Goal: Task Accomplishment & Management: Use online tool/utility

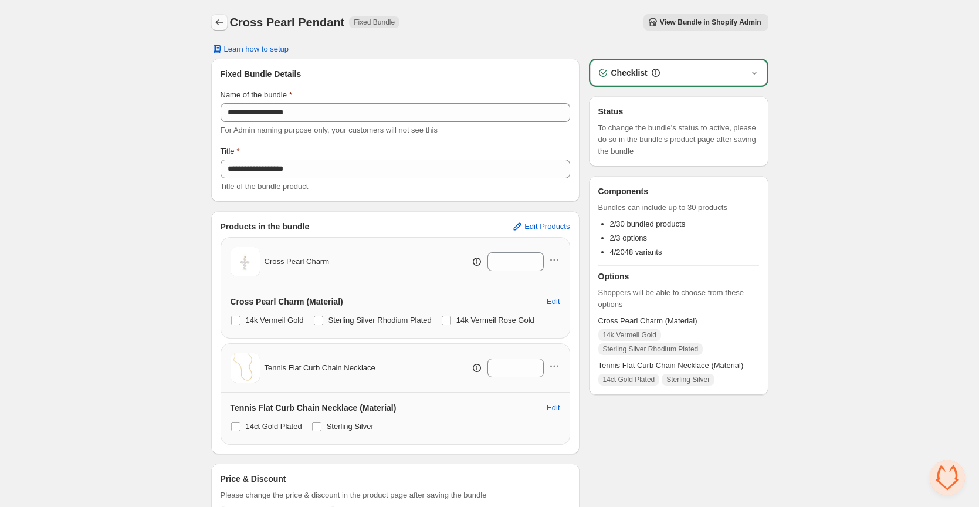
click at [219, 22] on icon "Back" at bounding box center [220, 22] width 12 height 12
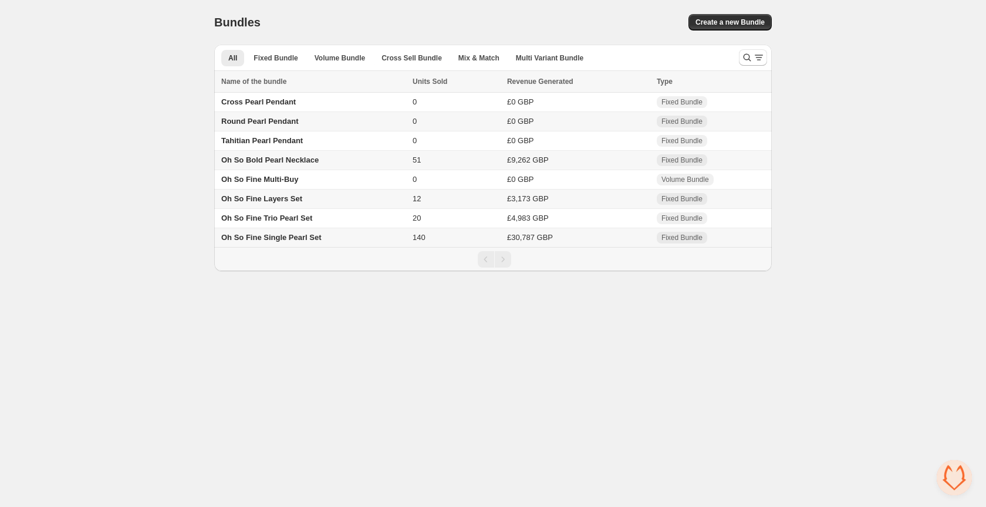
click at [265, 120] on span "Round Pearl Pendant" at bounding box center [259, 121] width 77 height 9
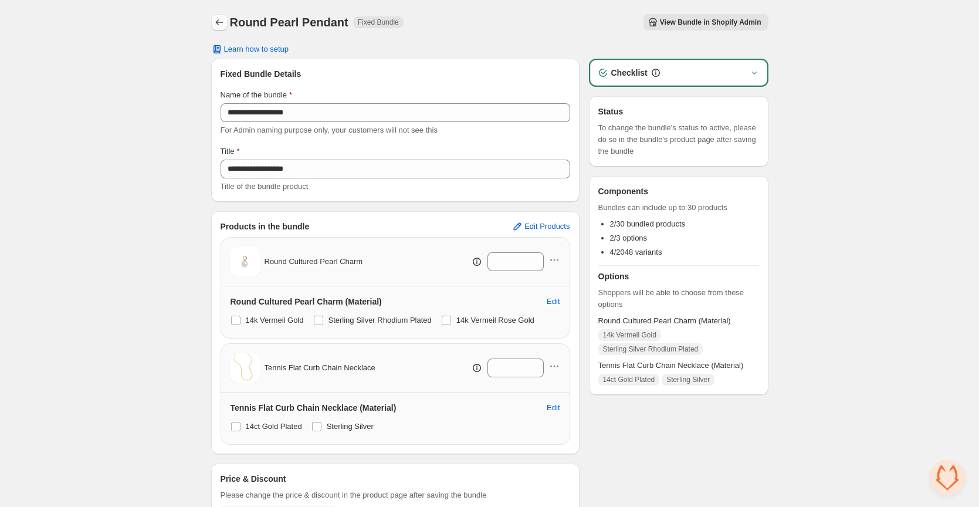
click at [222, 26] on icon "Back" at bounding box center [220, 22] width 12 height 12
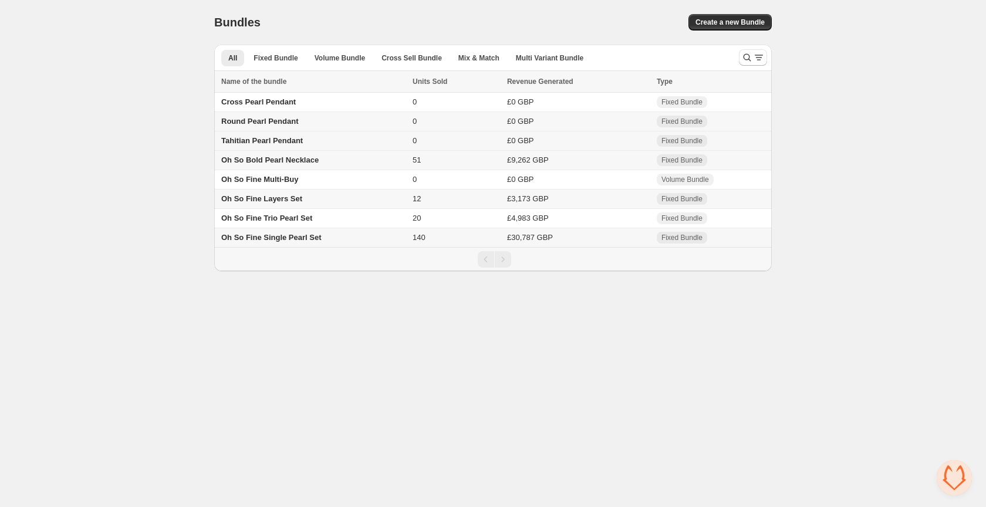
click at [269, 138] on span "Tahitian Pearl Pendant" at bounding box center [262, 140] width 82 height 9
click at [276, 141] on span "Tahitian Pearl Pendant" at bounding box center [262, 140] width 82 height 9
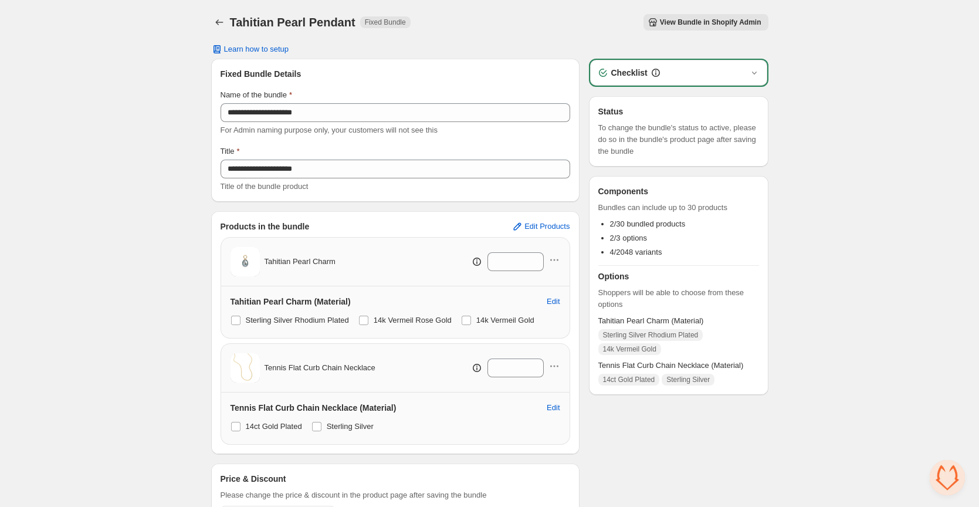
scroll to position [18, 0]
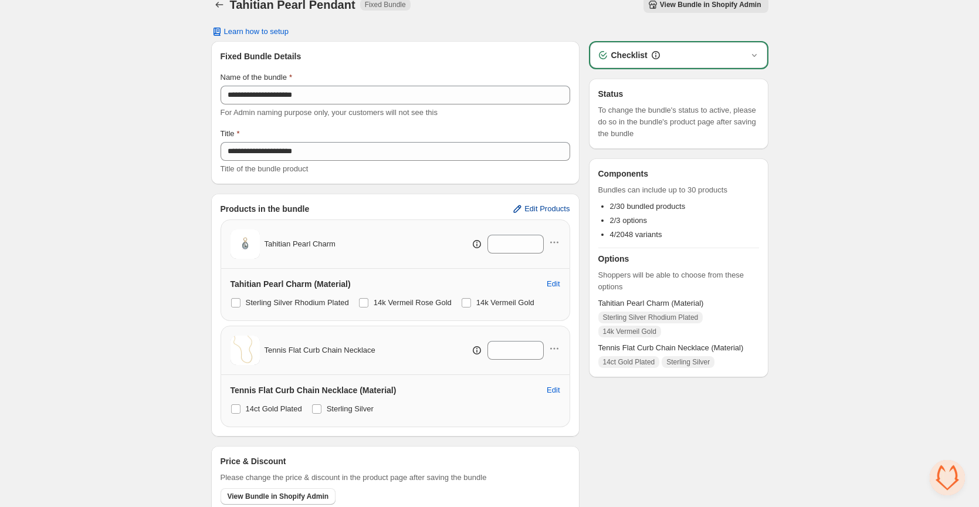
click at [548, 208] on span "Edit Products" at bounding box center [547, 208] width 45 height 9
click at [553, 241] on icon "button" at bounding box center [555, 243] width 12 height 12
click at [558, 284] on span "Remove Product" at bounding box center [560, 285] width 60 height 12
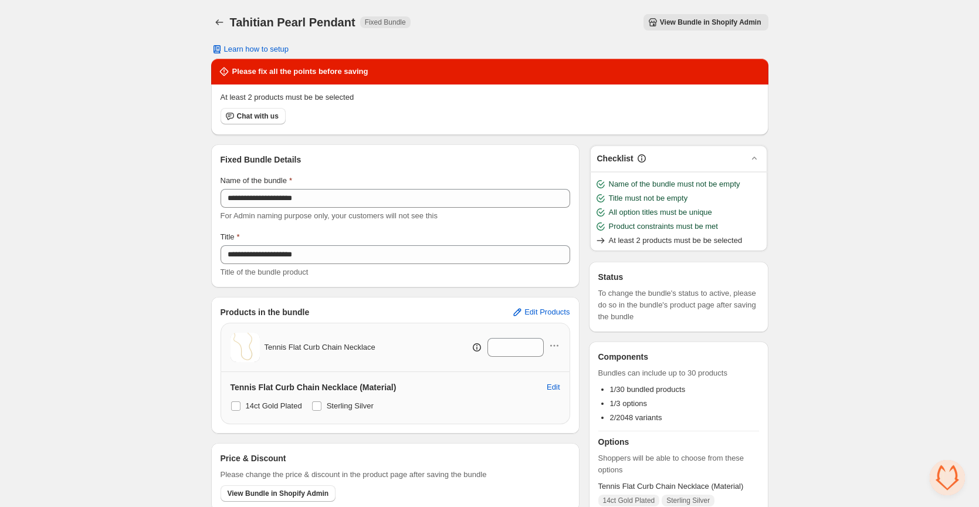
scroll to position [39, 0]
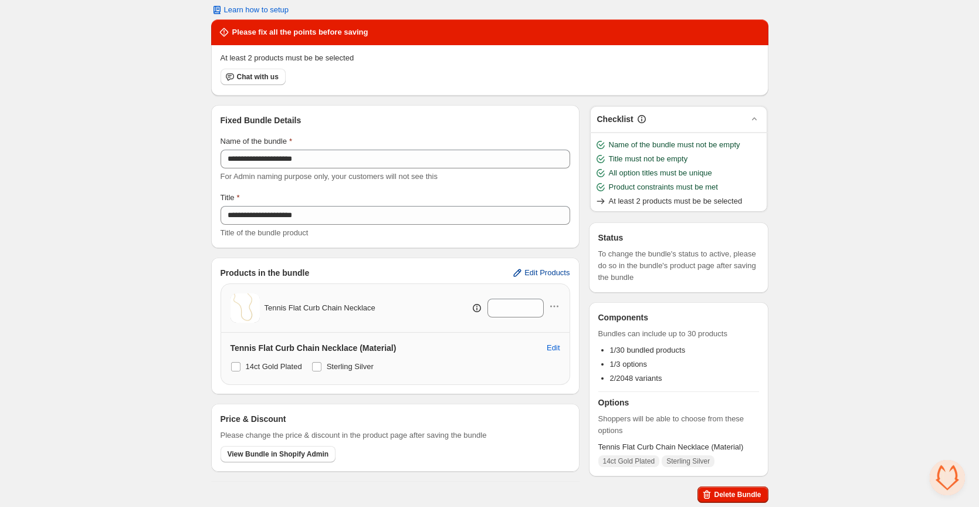
click at [553, 273] on span "Edit Products" at bounding box center [547, 272] width 45 height 9
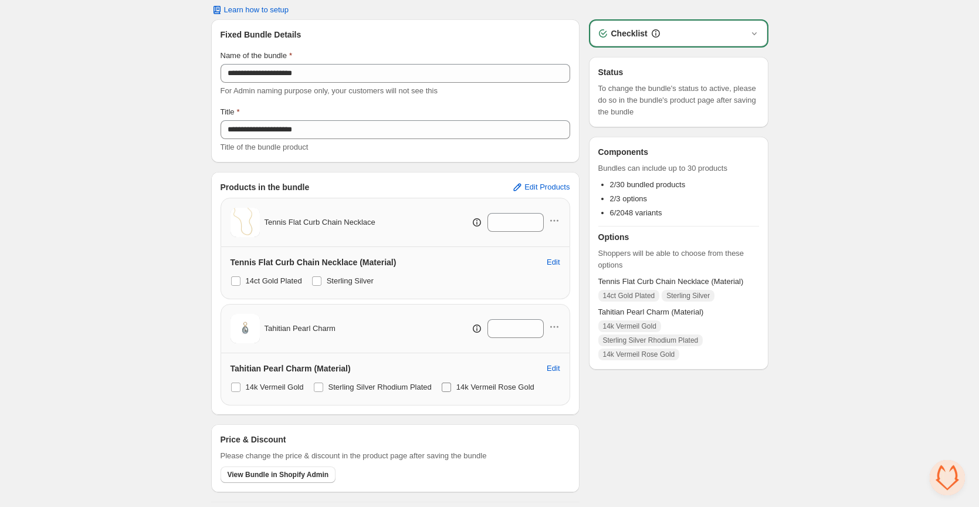
click at [451, 387] on span at bounding box center [446, 387] width 9 height 9
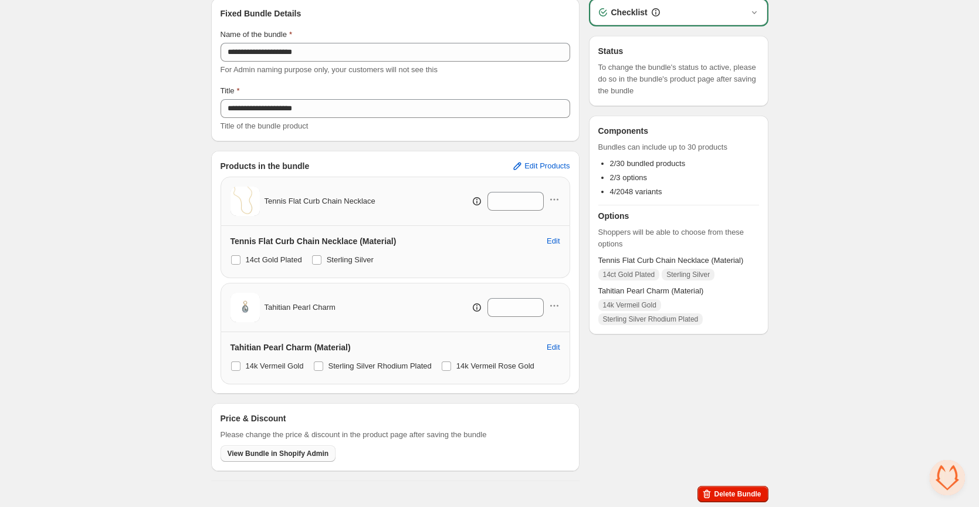
click at [295, 452] on span "View Bundle in Shopify Admin" at bounding box center [279, 453] width 102 height 9
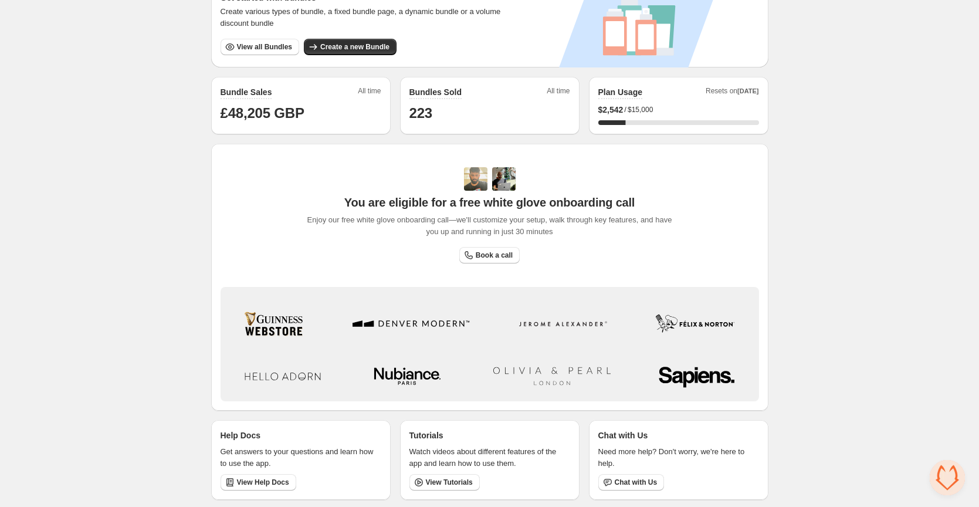
scroll to position [214, 0]
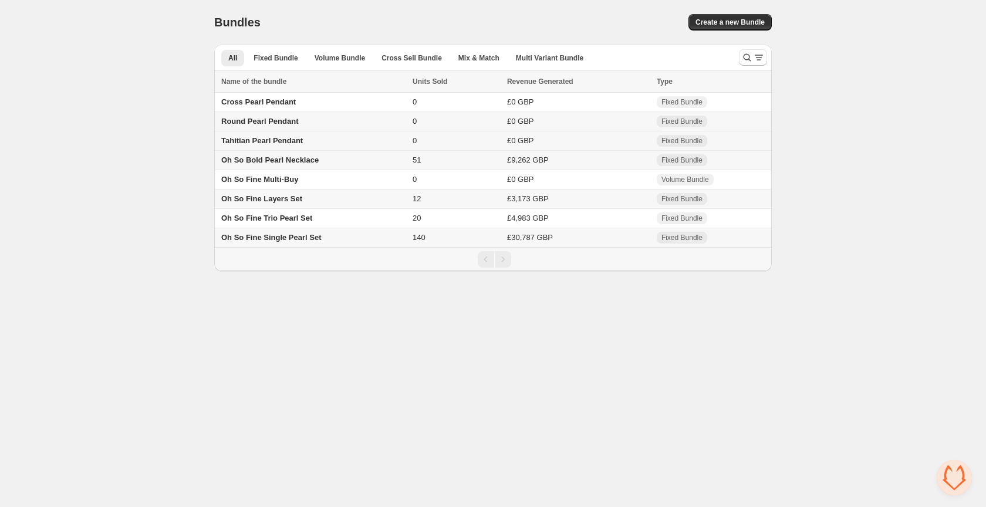
click at [273, 139] on span "Tahitian Pearl Pendant" at bounding box center [262, 140] width 82 height 9
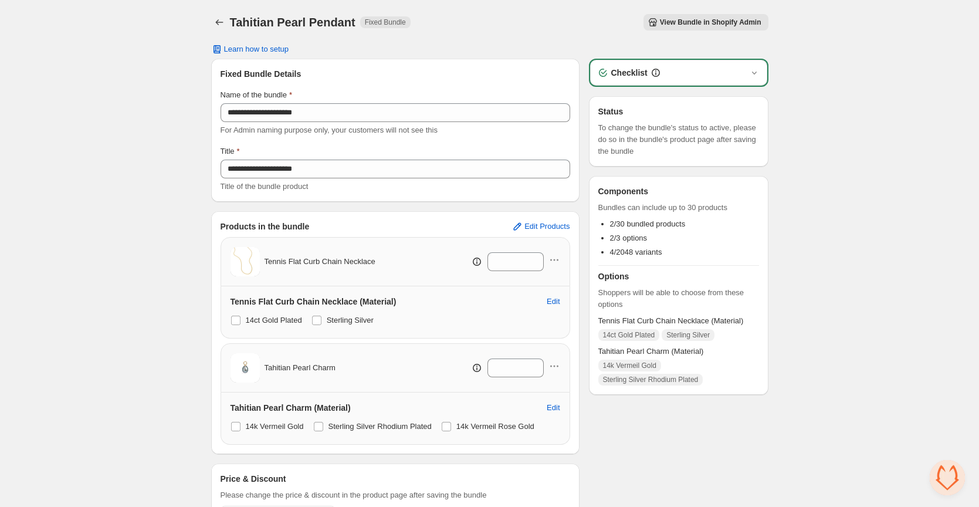
scroll to position [24, 0]
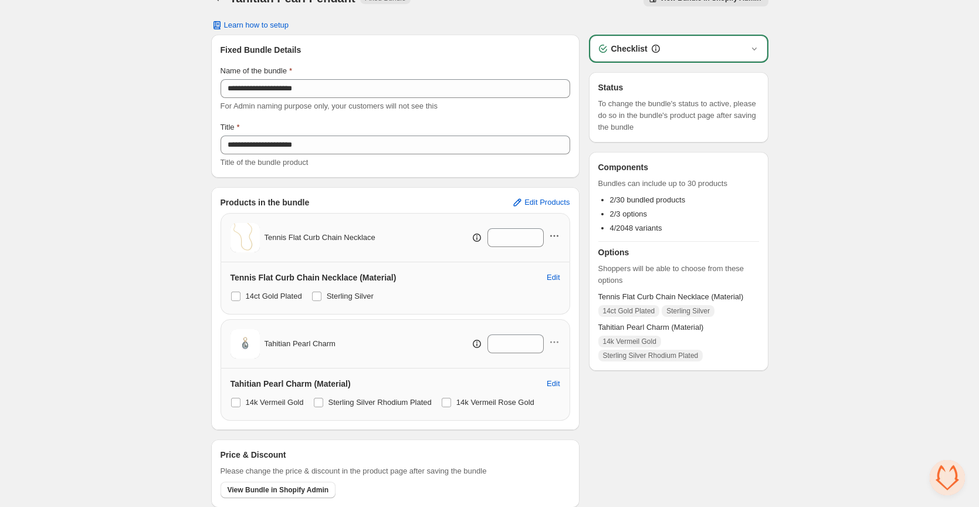
click at [555, 233] on icon "button" at bounding box center [555, 236] width 12 height 12
click at [552, 275] on span "Remove Product" at bounding box center [560, 278] width 60 height 12
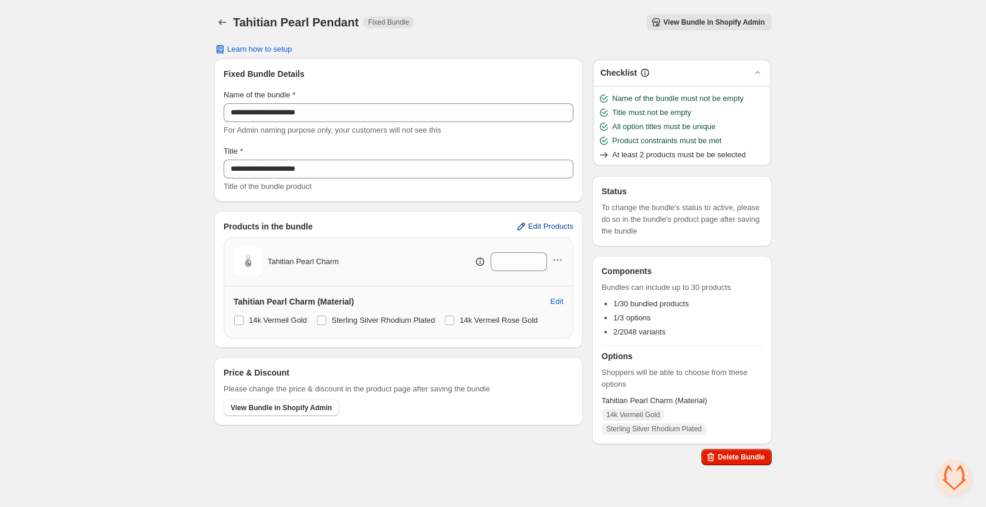
click at [558, 228] on span "Edit Products" at bounding box center [550, 226] width 45 height 9
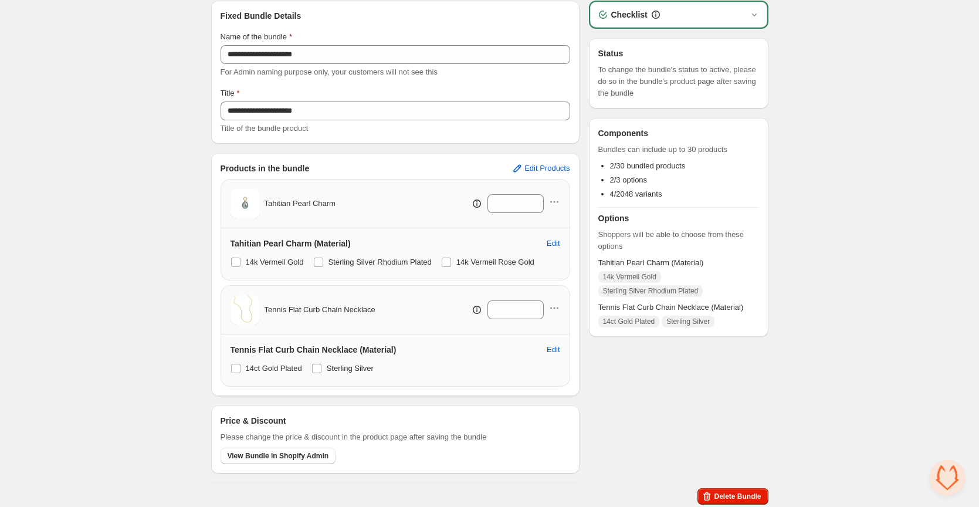
scroll to position [60, 0]
